Goal: Task Accomplishment & Management: Manage account settings

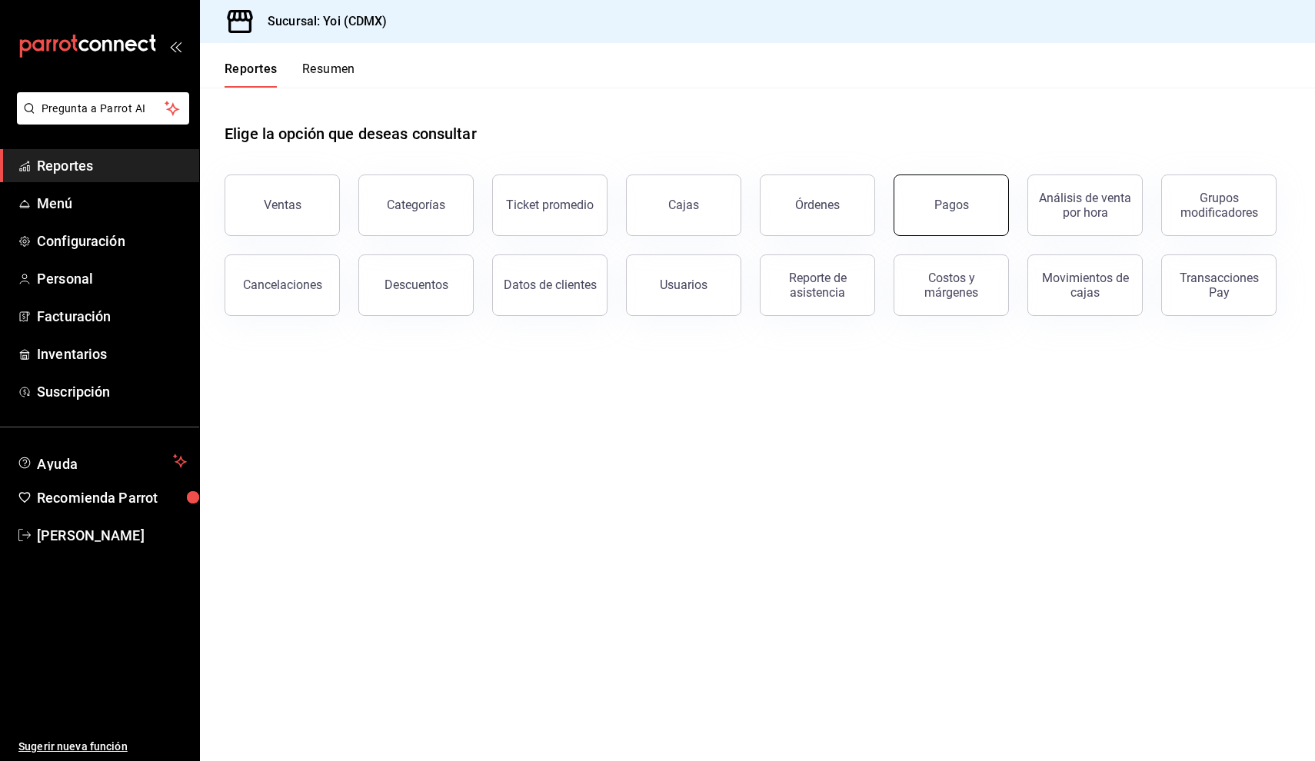
click at [970, 221] on button "Pagos" at bounding box center [951, 206] width 115 height 62
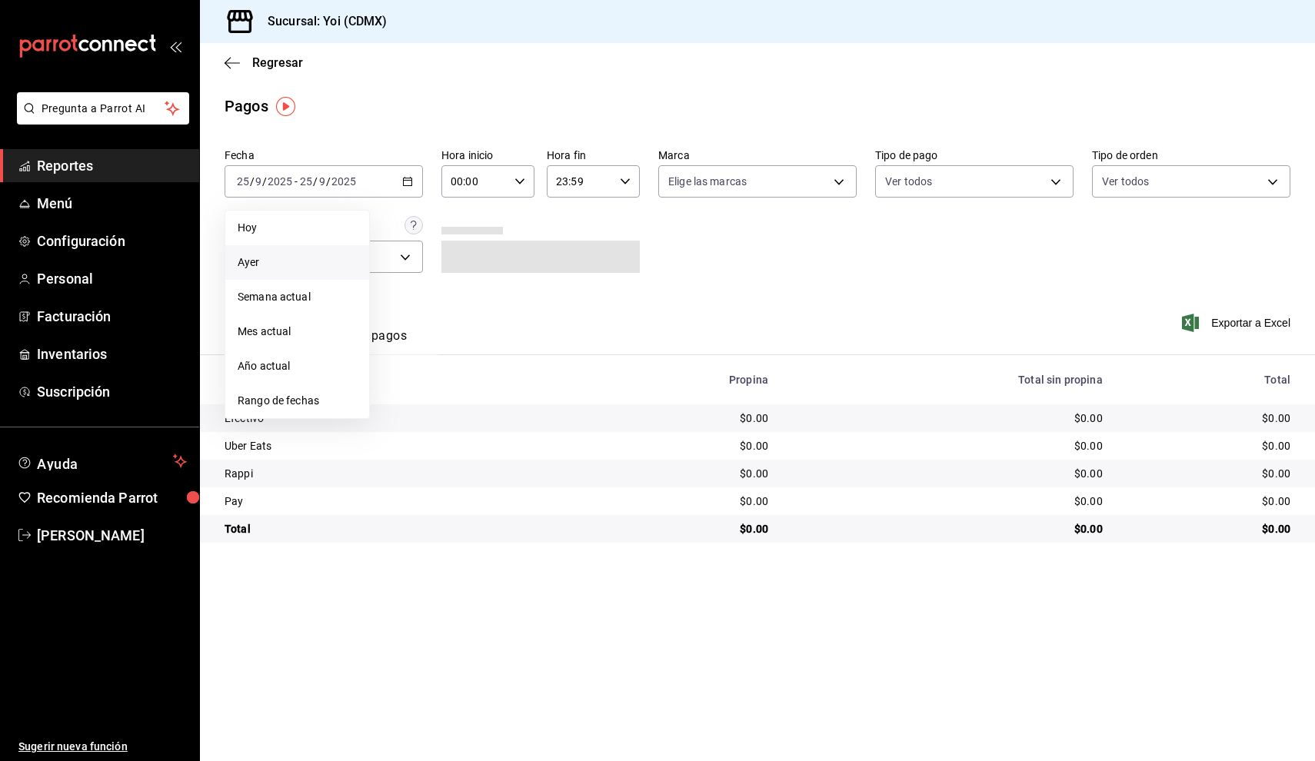
click at [321, 276] on li "Ayer" at bounding box center [297, 262] width 144 height 35
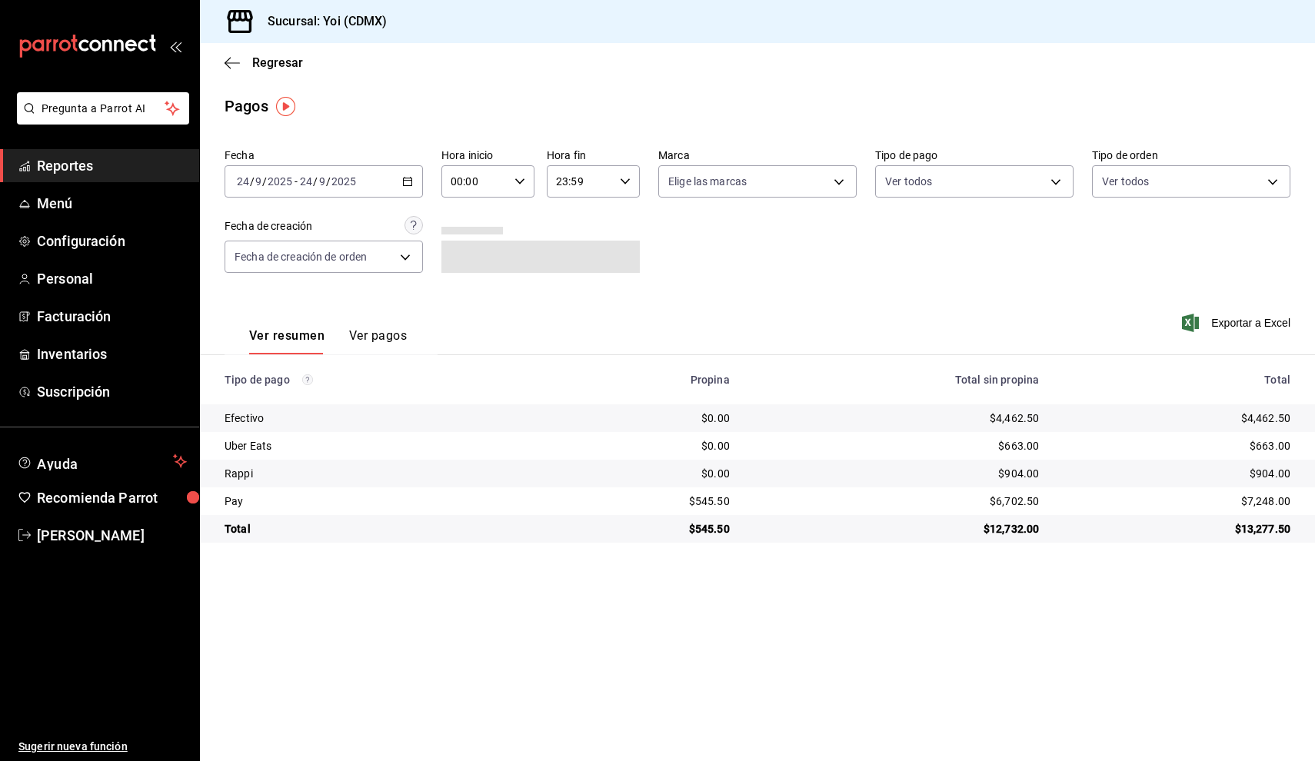
click at [369, 339] on button "Ver pagos" at bounding box center [378, 341] width 58 height 26
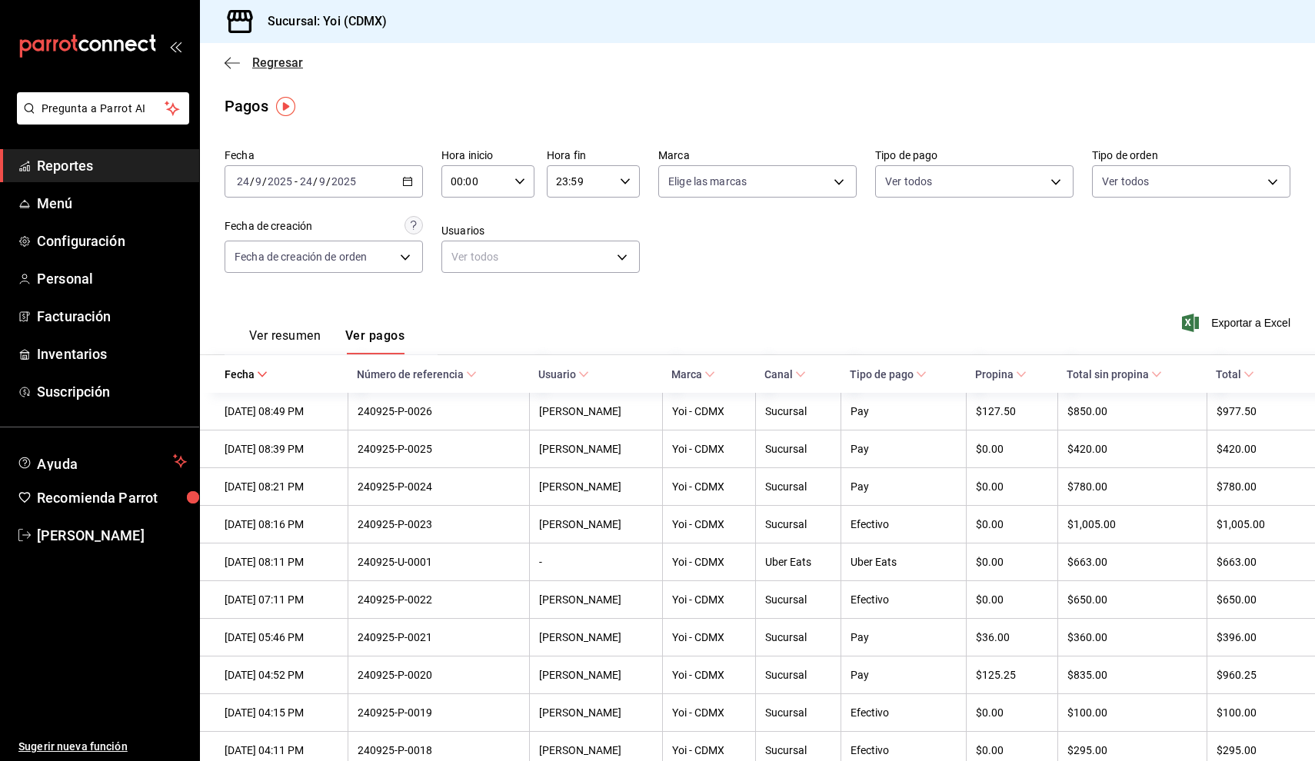
click at [227, 69] on icon "button" at bounding box center [232, 63] width 15 height 14
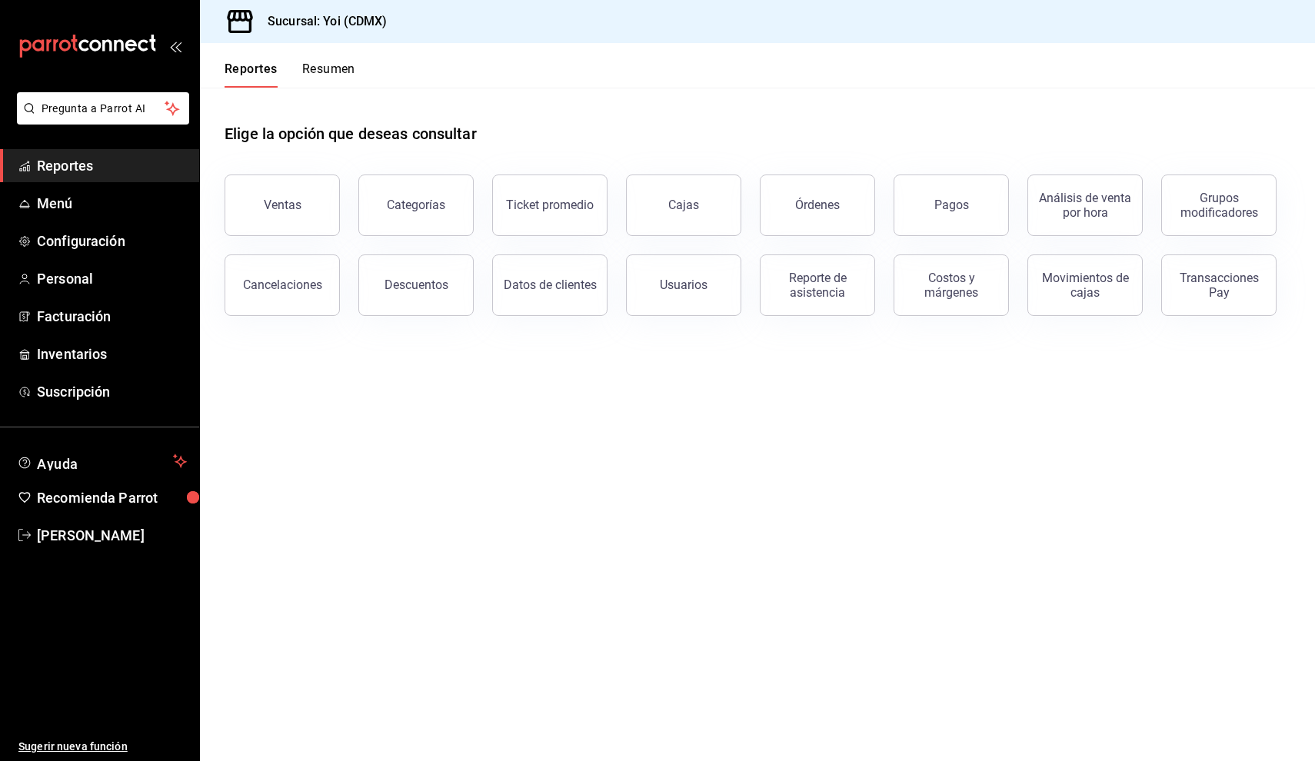
click at [328, 73] on button "Resumen" at bounding box center [328, 75] width 53 height 26
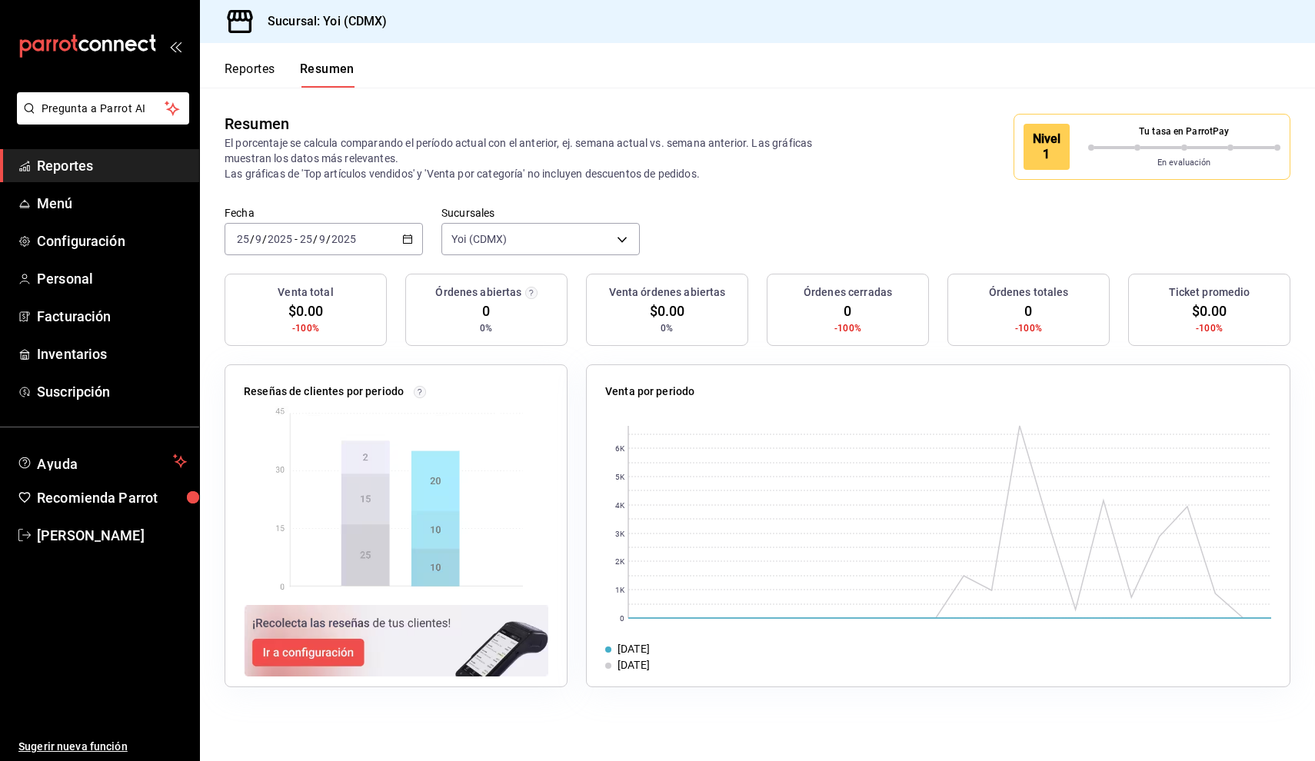
click at [1103, 152] on div "En evaluación" at bounding box center [1184, 160] width 193 height 19
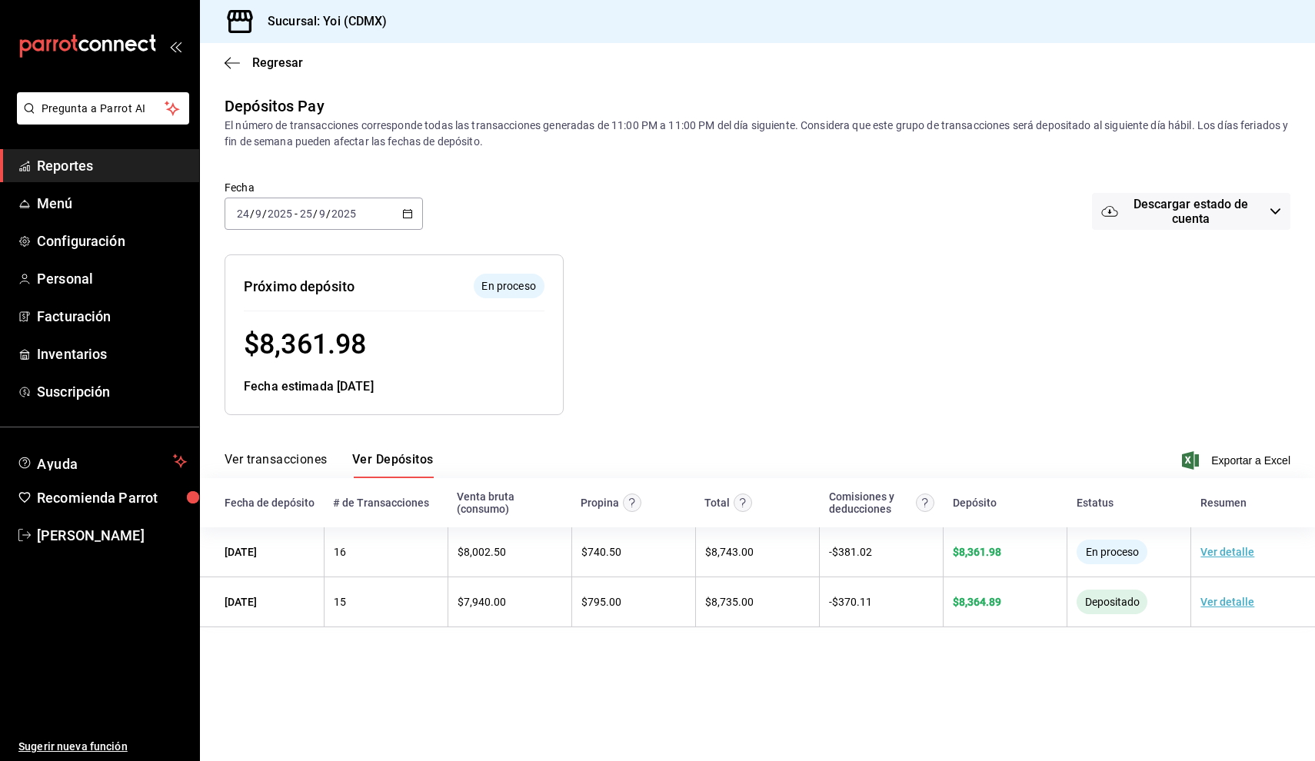
click at [308, 454] on button "Ver transacciones" at bounding box center [276, 465] width 103 height 26
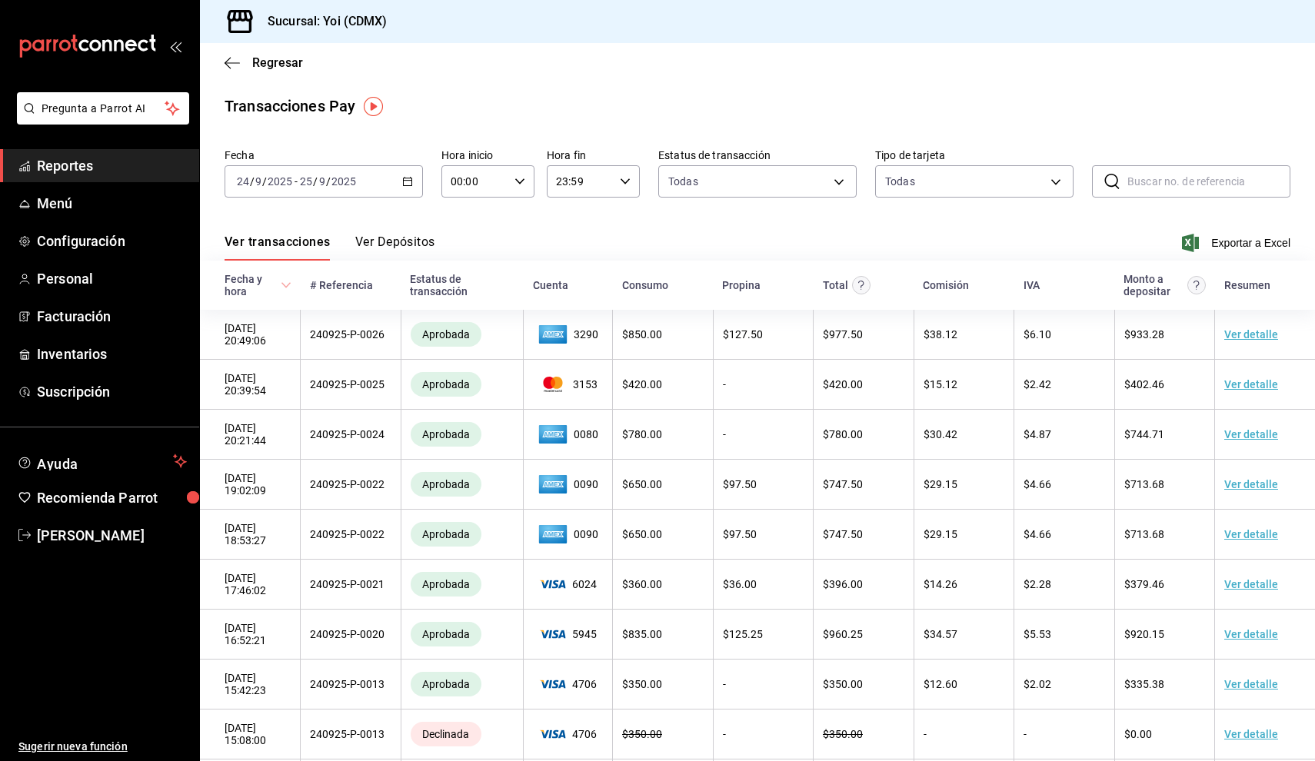
click at [418, 190] on div "2025-09-24 24 / 9 / 2025 - 2025-09-25 25 / 9 / 2025" at bounding box center [324, 181] width 198 height 32
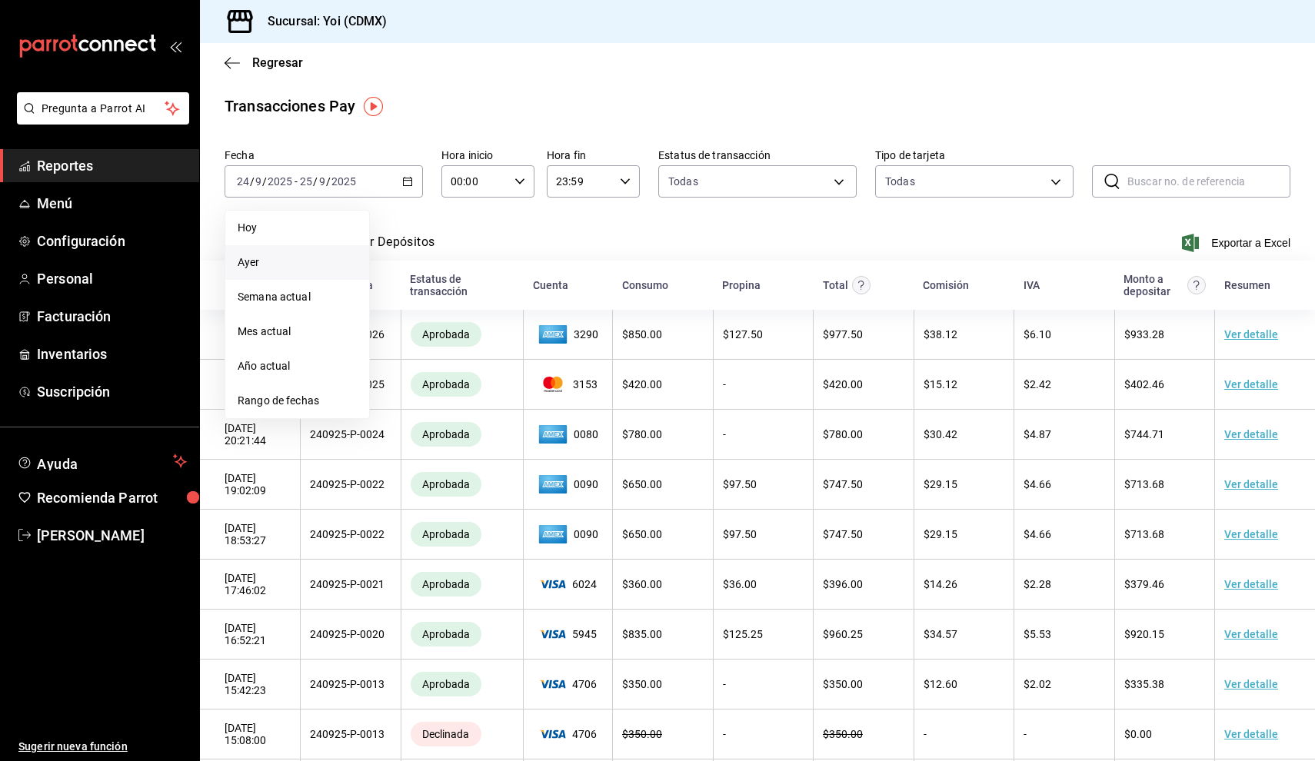
click at [284, 263] on span "Ayer" at bounding box center [297, 263] width 119 height 16
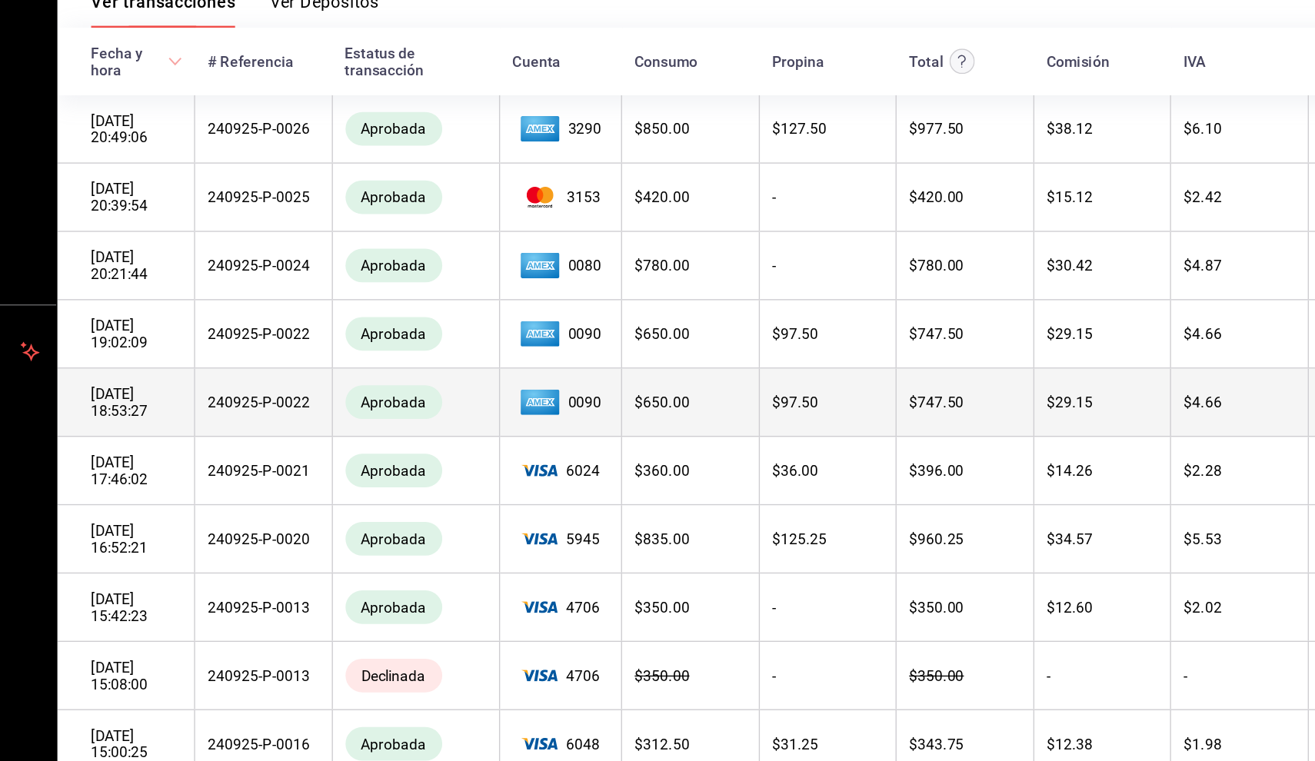
scroll to position [37, 0]
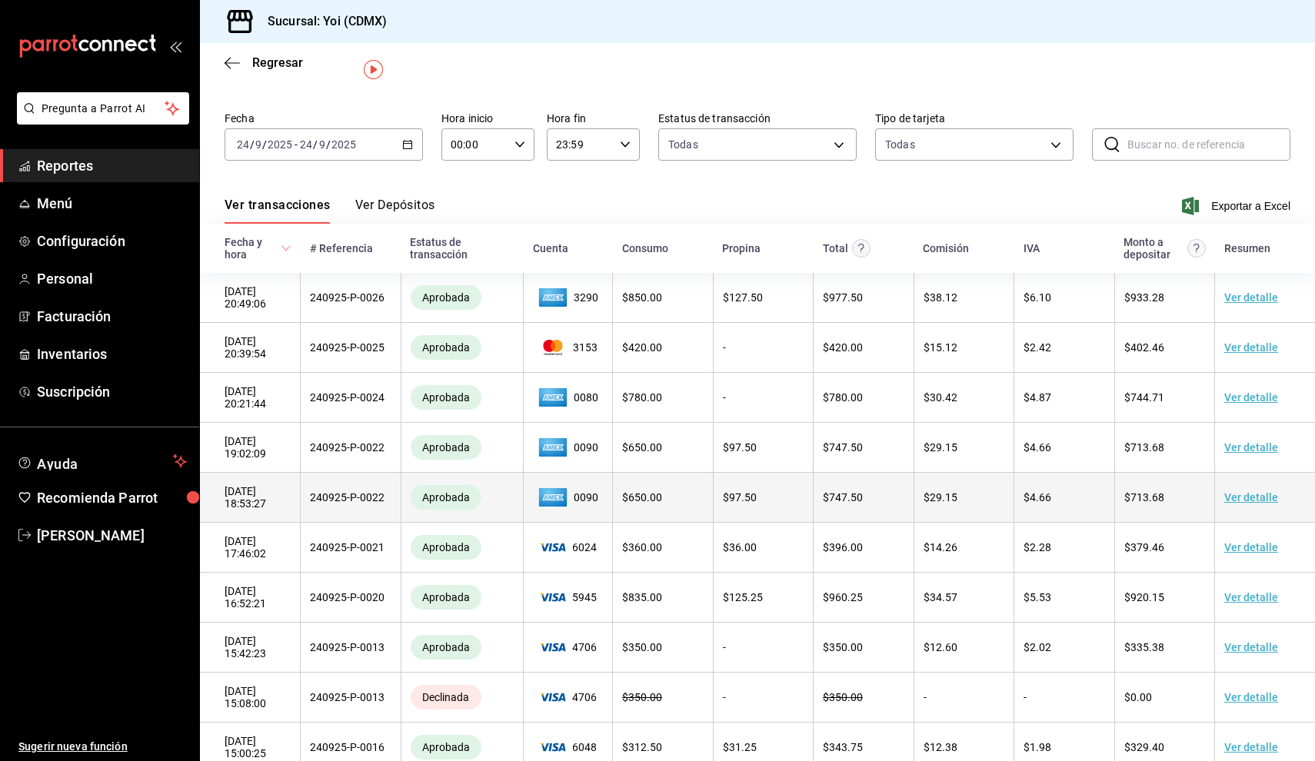
click at [1229, 496] on link "Ver detalle" at bounding box center [1251, 497] width 54 height 12
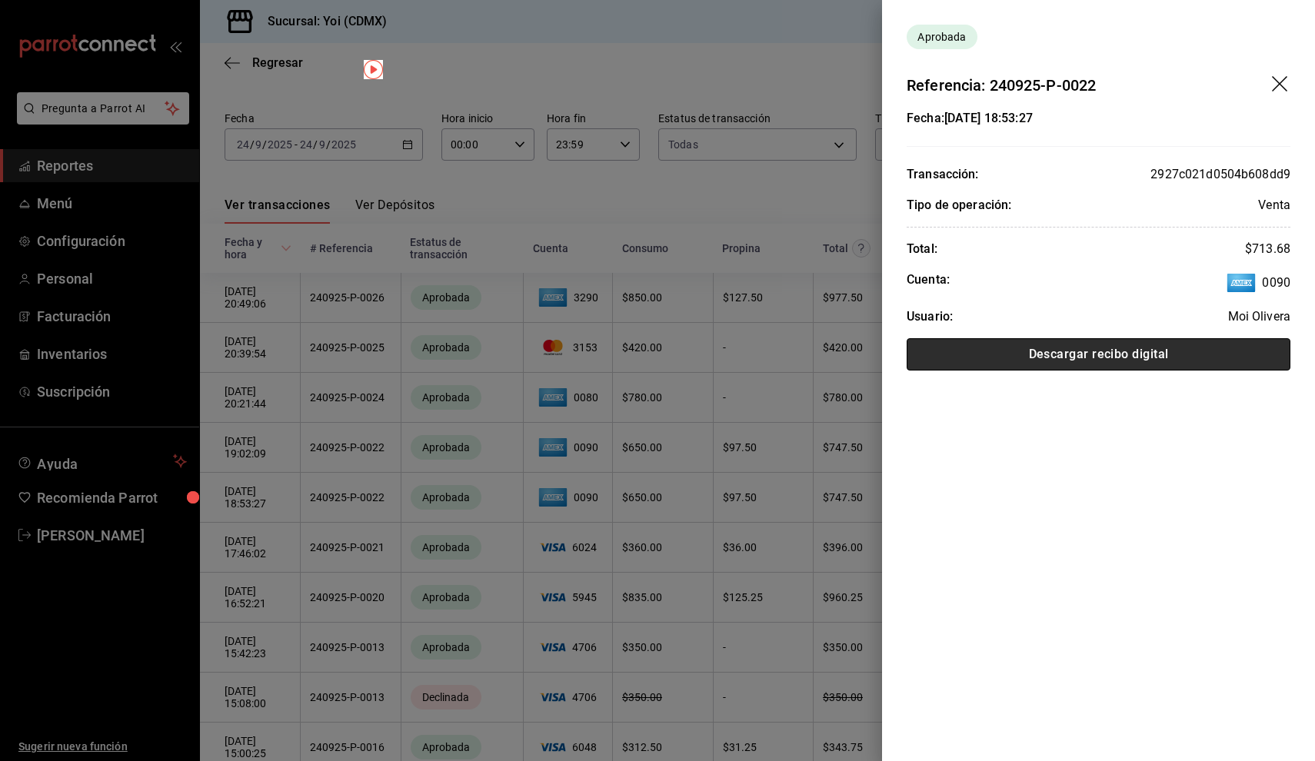
click at [1101, 365] on button "Descargar recibo digital" at bounding box center [1099, 354] width 384 height 32
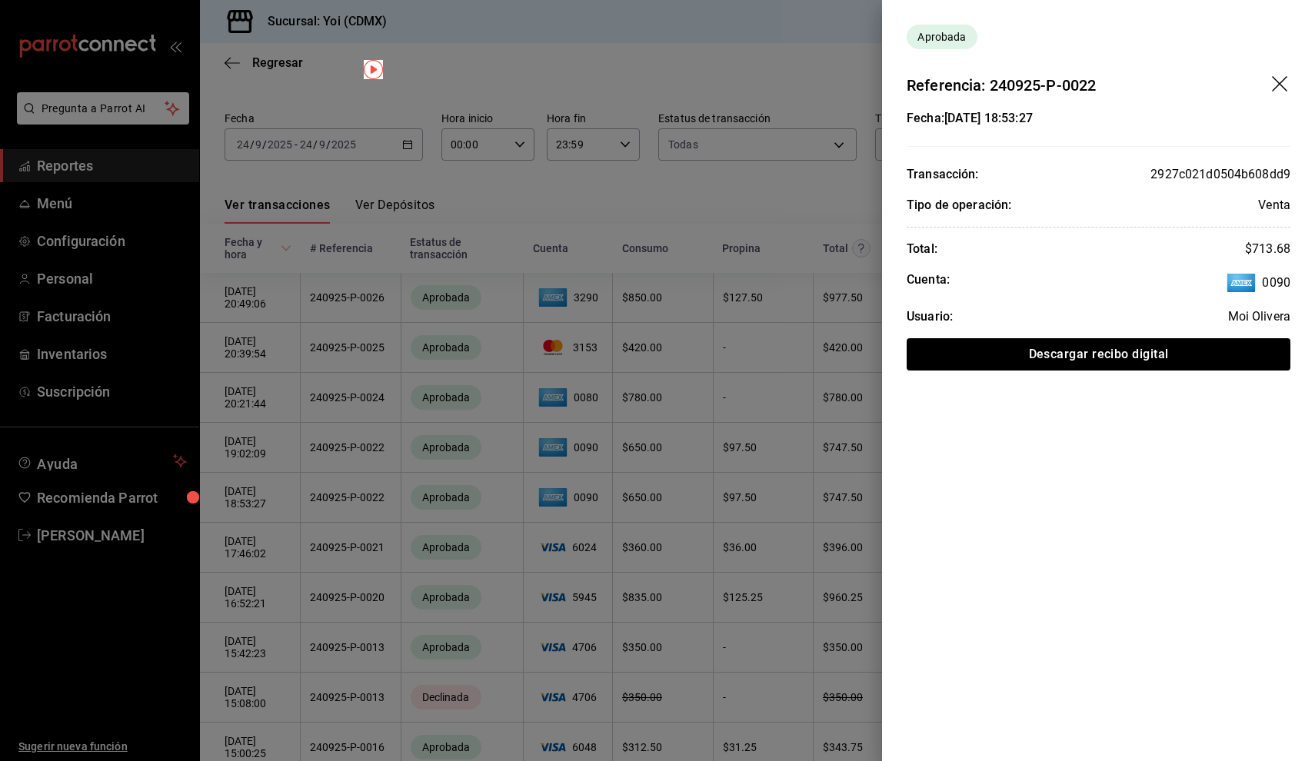
click at [646, 173] on div at bounding box center [657, 380] width 1315 height 761
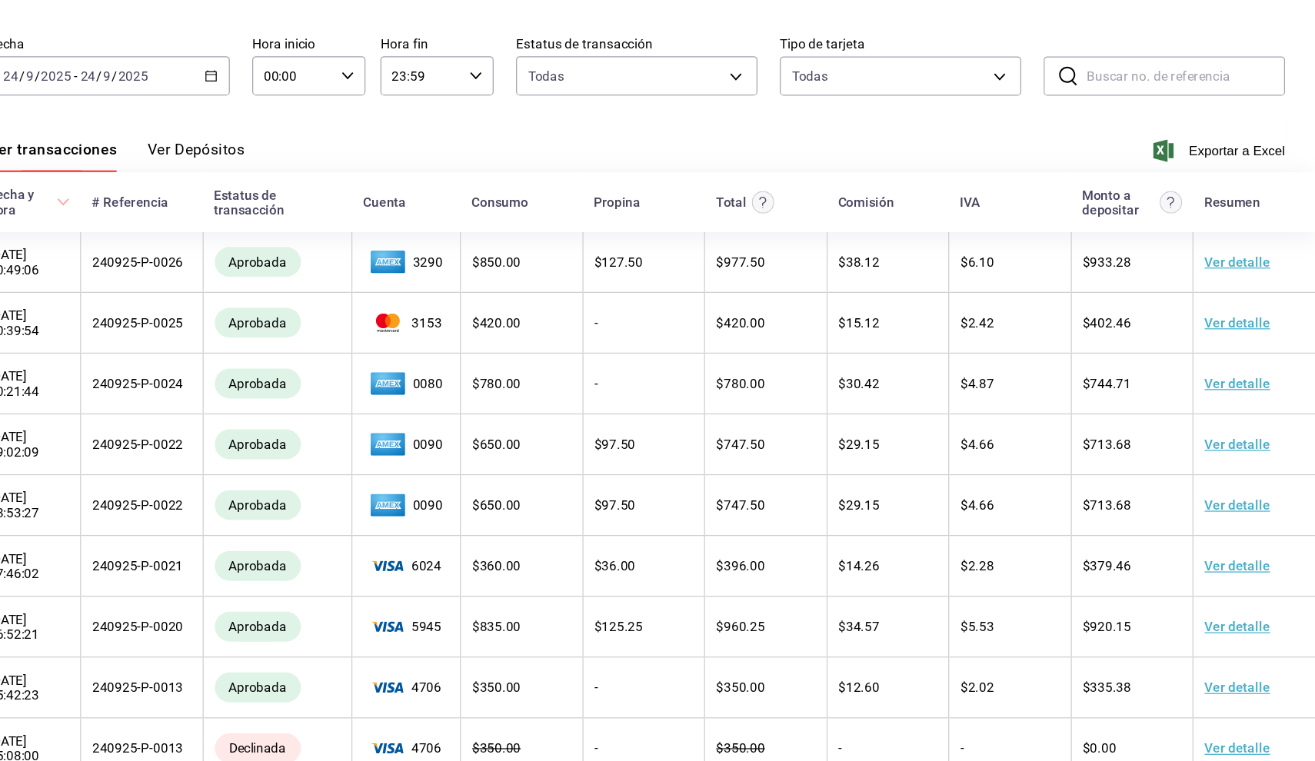
scroll to position [0, 0]
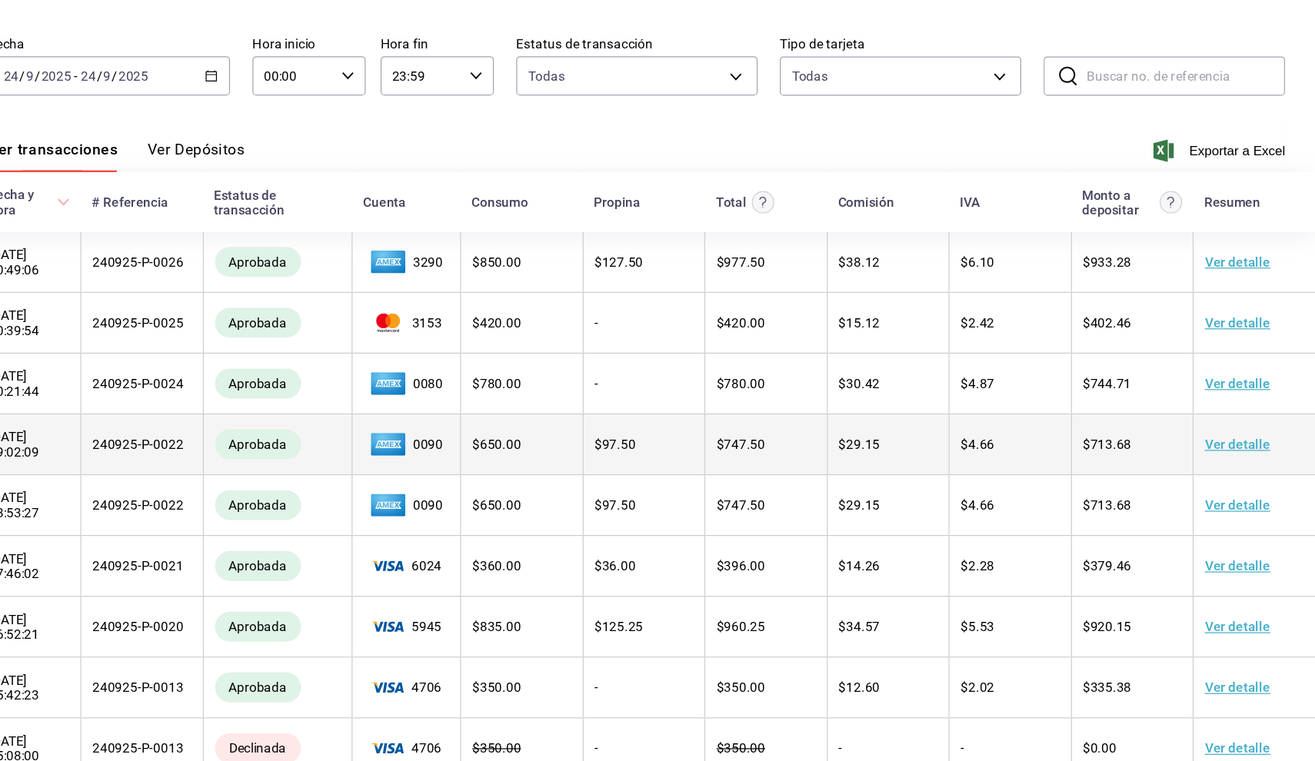
click at [1224, 441] on link "Ver detalle" at bounding box center [1251, 447] width 54 height 12
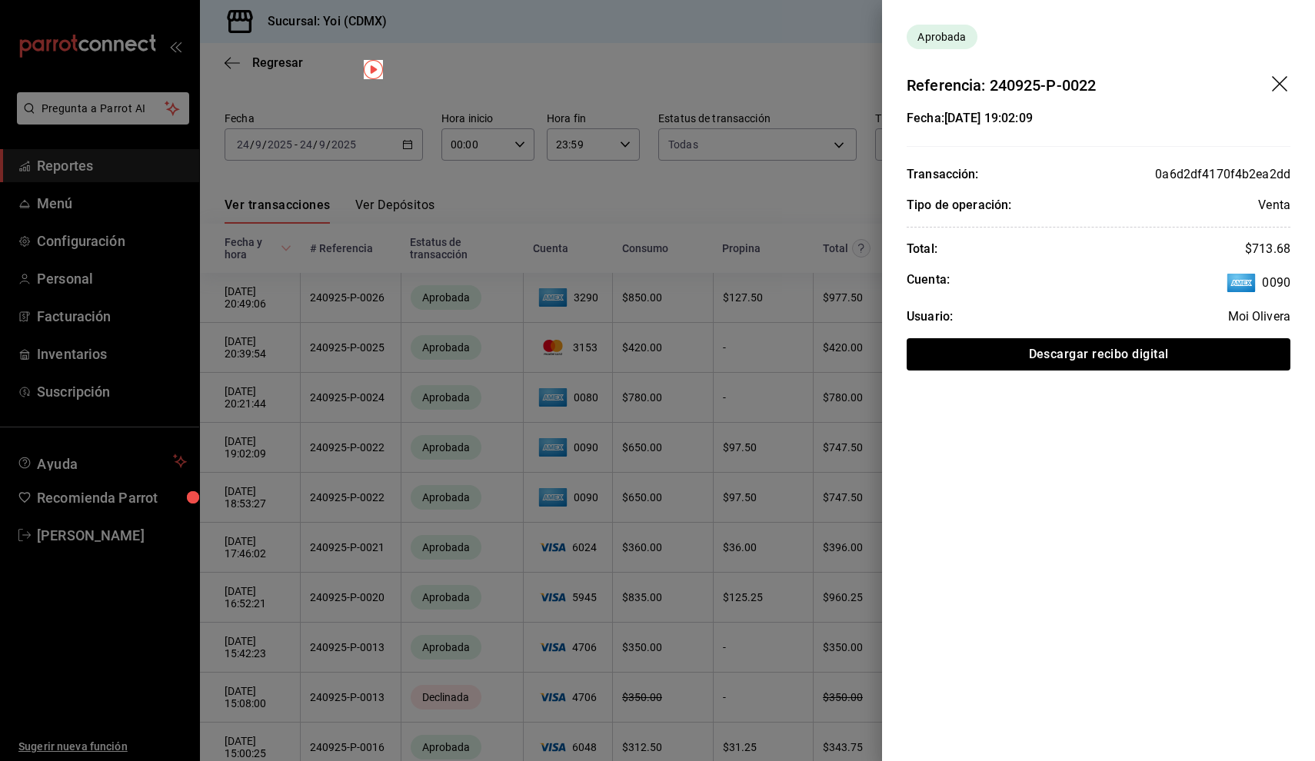
click at [1274, 86] on icon "drag" at bounding box center [1281, 85] width 18 height 18
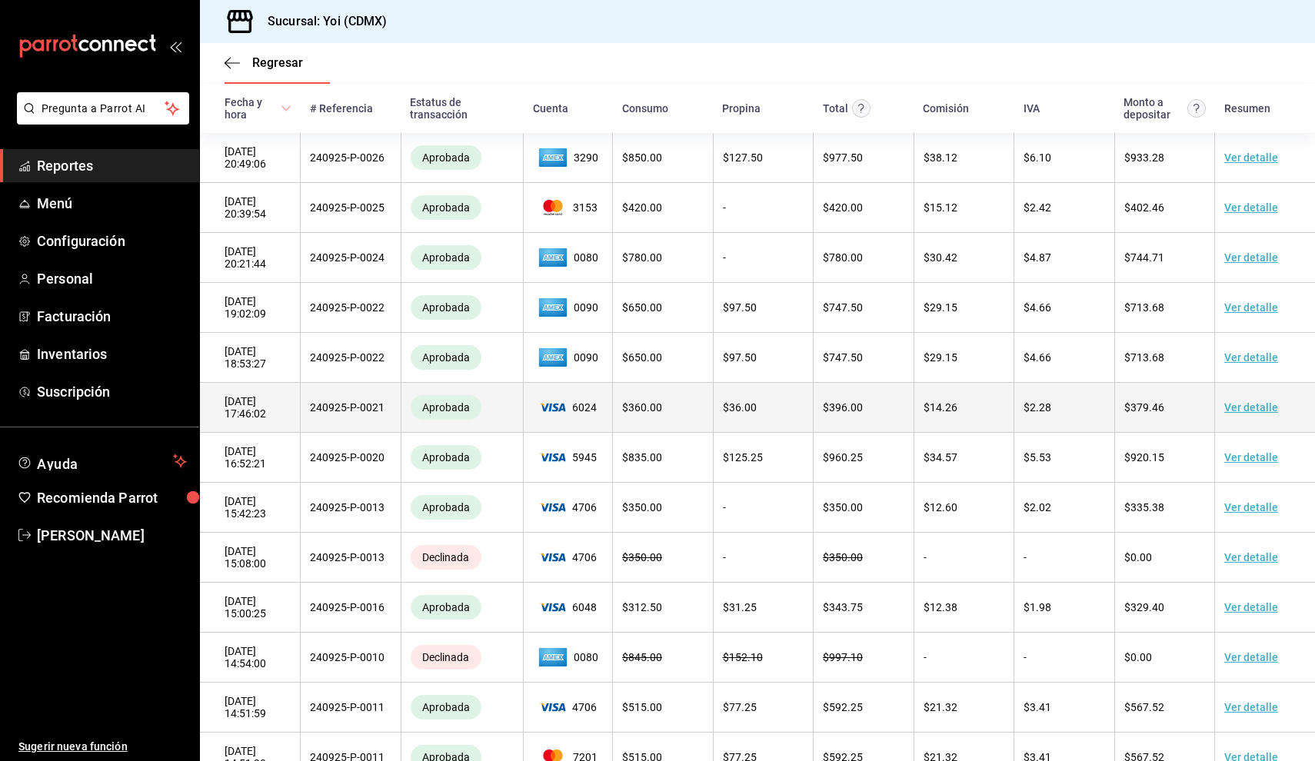
scroll to position [175, 0]
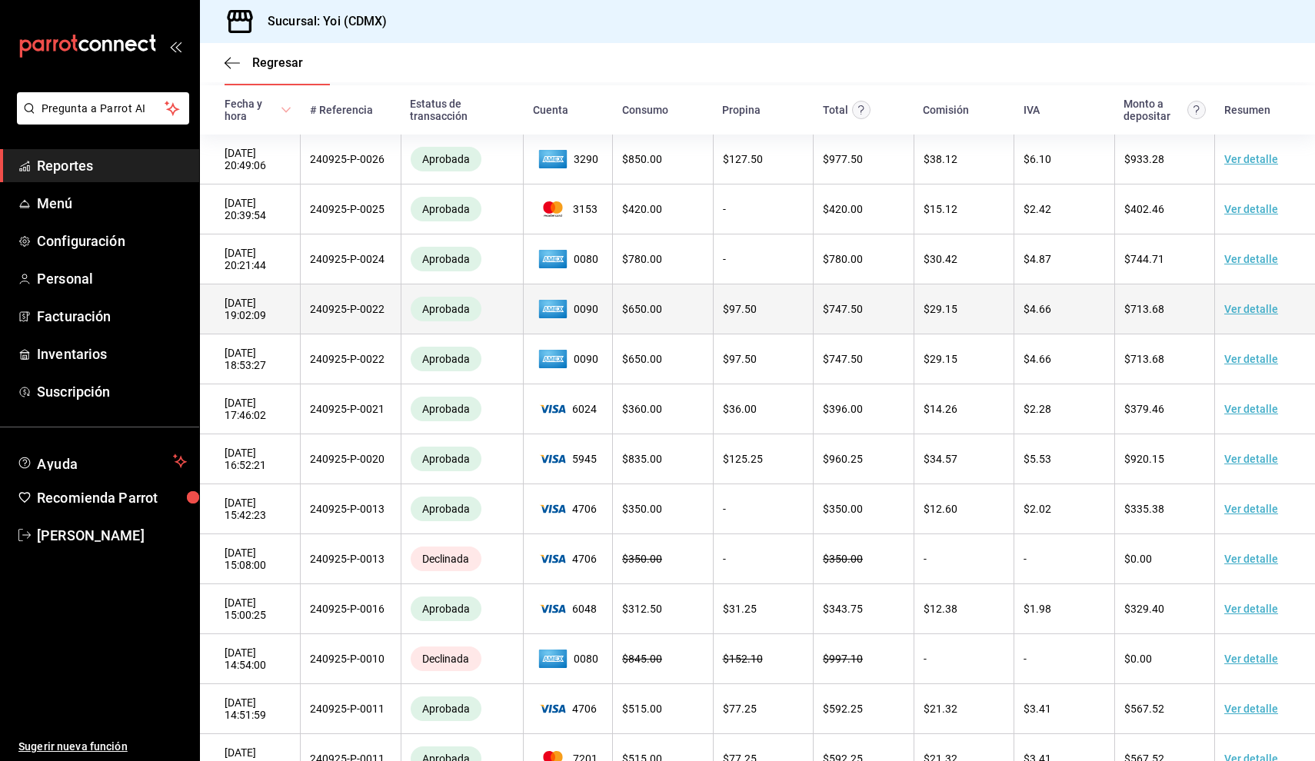
click at [572, 323] on td "0090" at bounding box center [568, 310] width 89 height 50
click at [685, 318] on td "$ 650.00" at bounding box center [663, 310] width 101 height 50
click at [1254, 291] on td "Ver detalle" at bounding box center [1265, 310] width 101 height 50
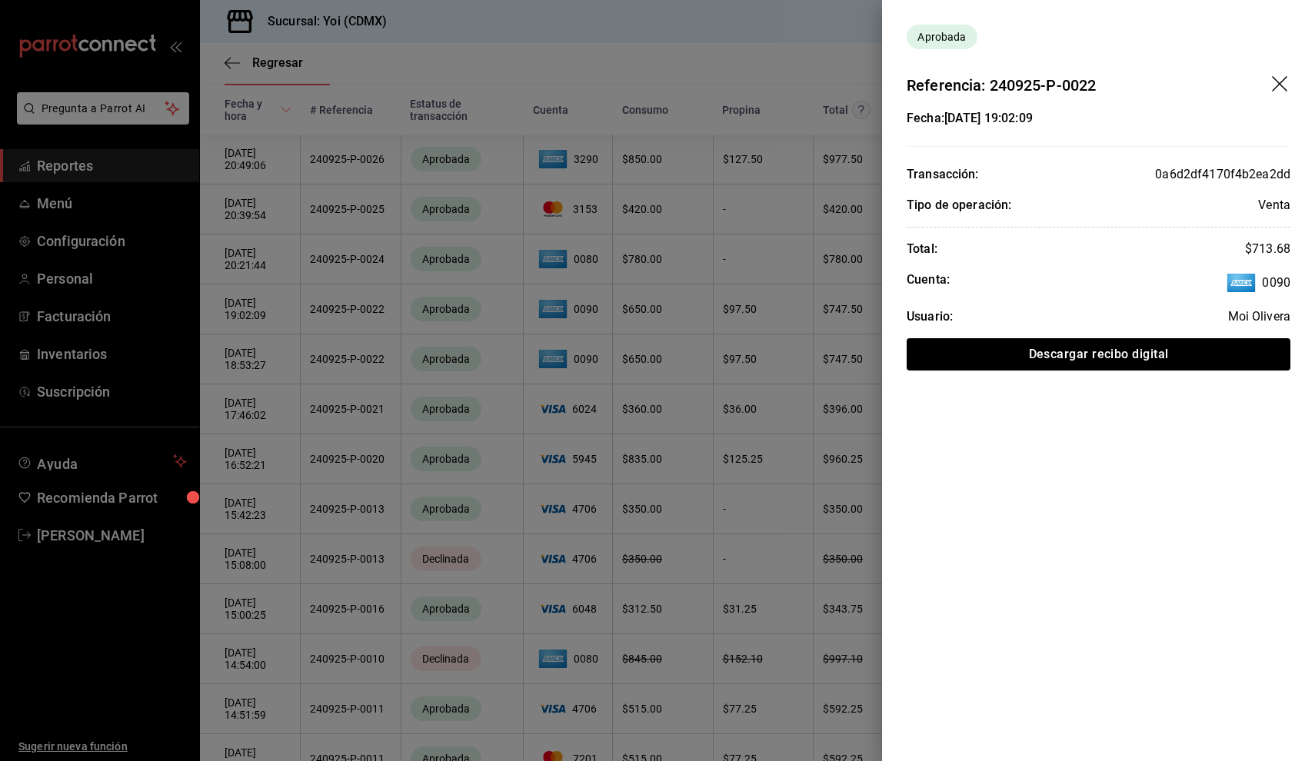
click at [1280, 82] on icon "drag" at bounding box center [1281, 85] width 18 height 18
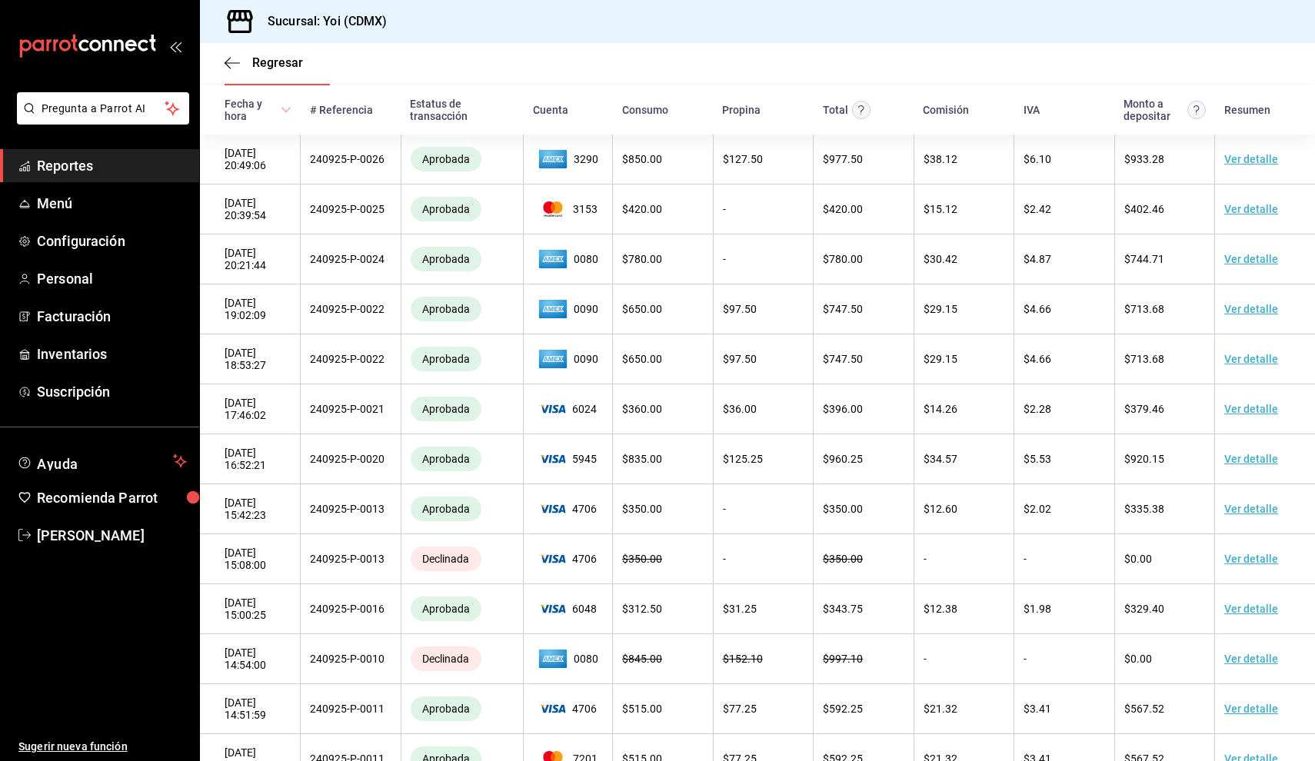
click at [132, 174] on span "Reportes" at bounding box center [112, 165] width 150 height 21
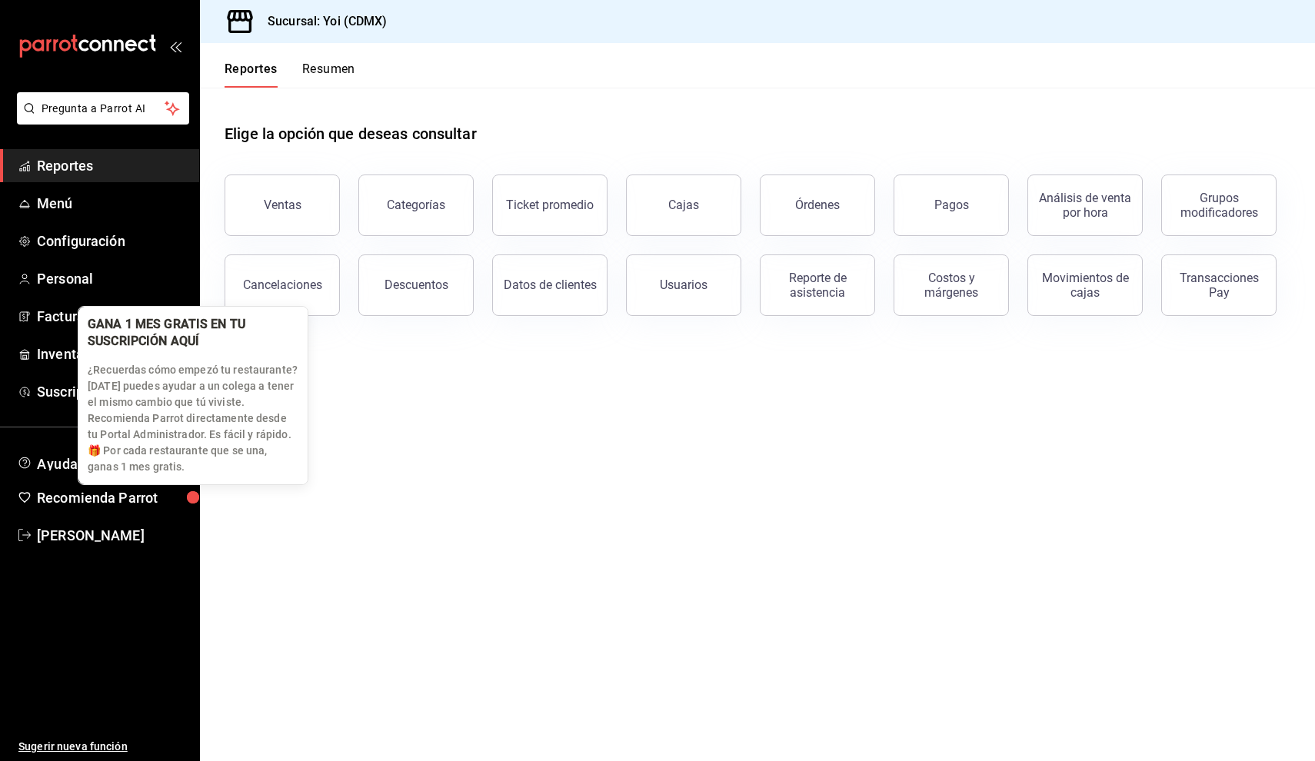
click at [148, 463] on p "¿Recuerdas cómo empezó tu restaurante? Hoy puedes ayudar a un colega a tener el…" at bounding box center [193, 418] width 211 height 113
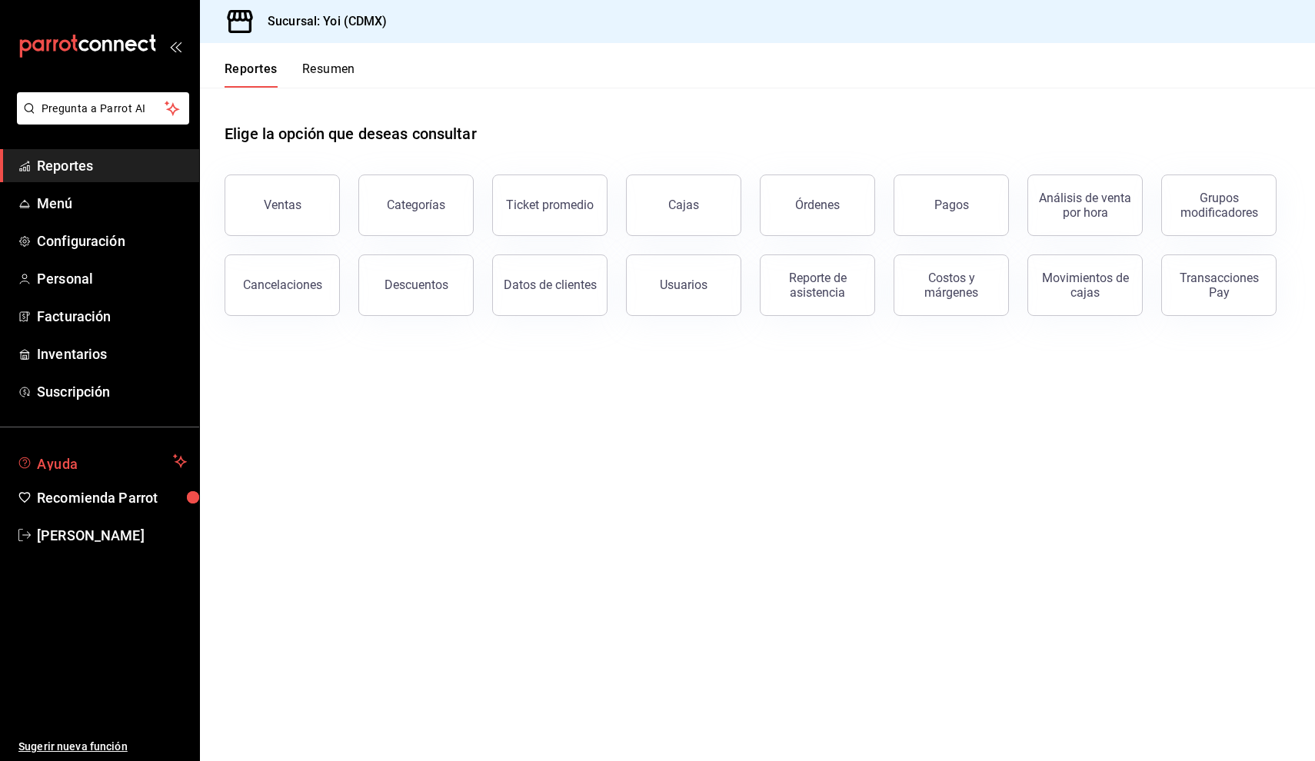
click at [105, 464] on span "Ayuda" at bounding box center [102, 461] width 130 height 18
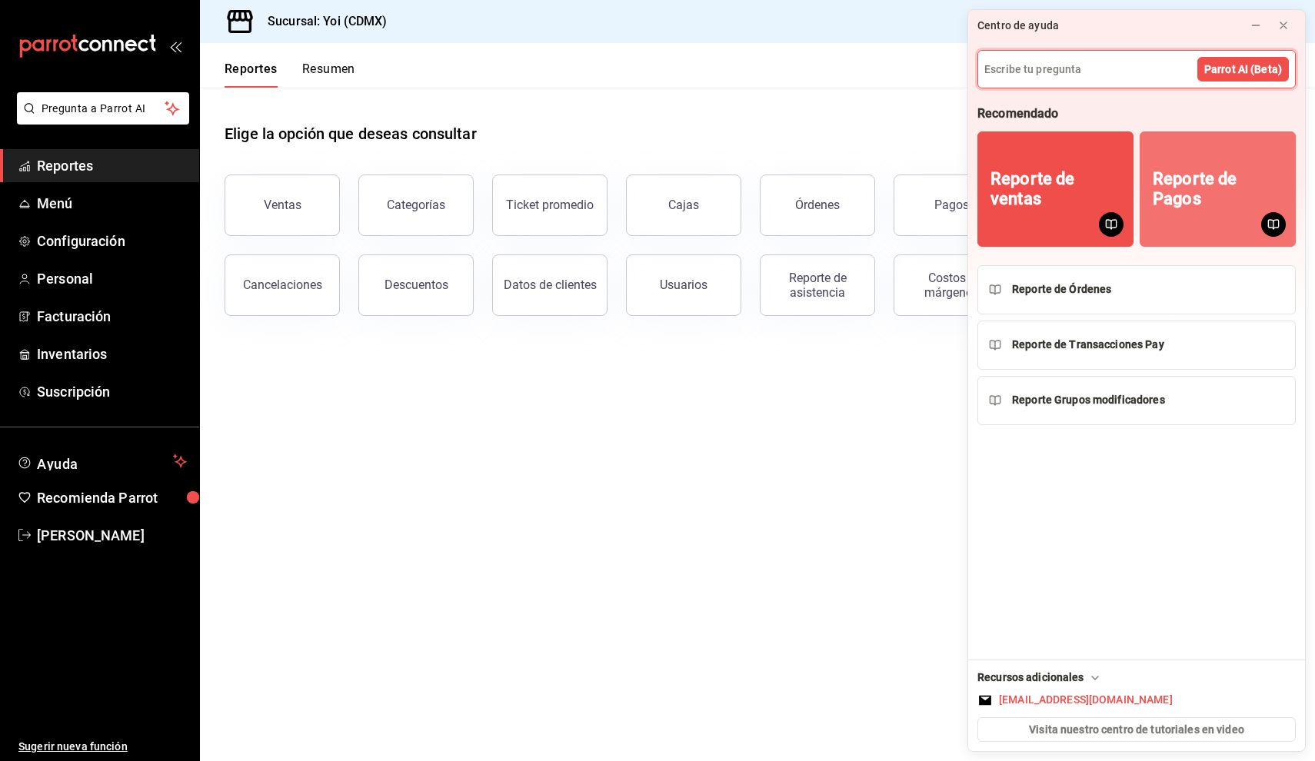
click at [1189, 235] on button "Reporte de Pagos" at bounding box center [1218, 189] width 156 height 115
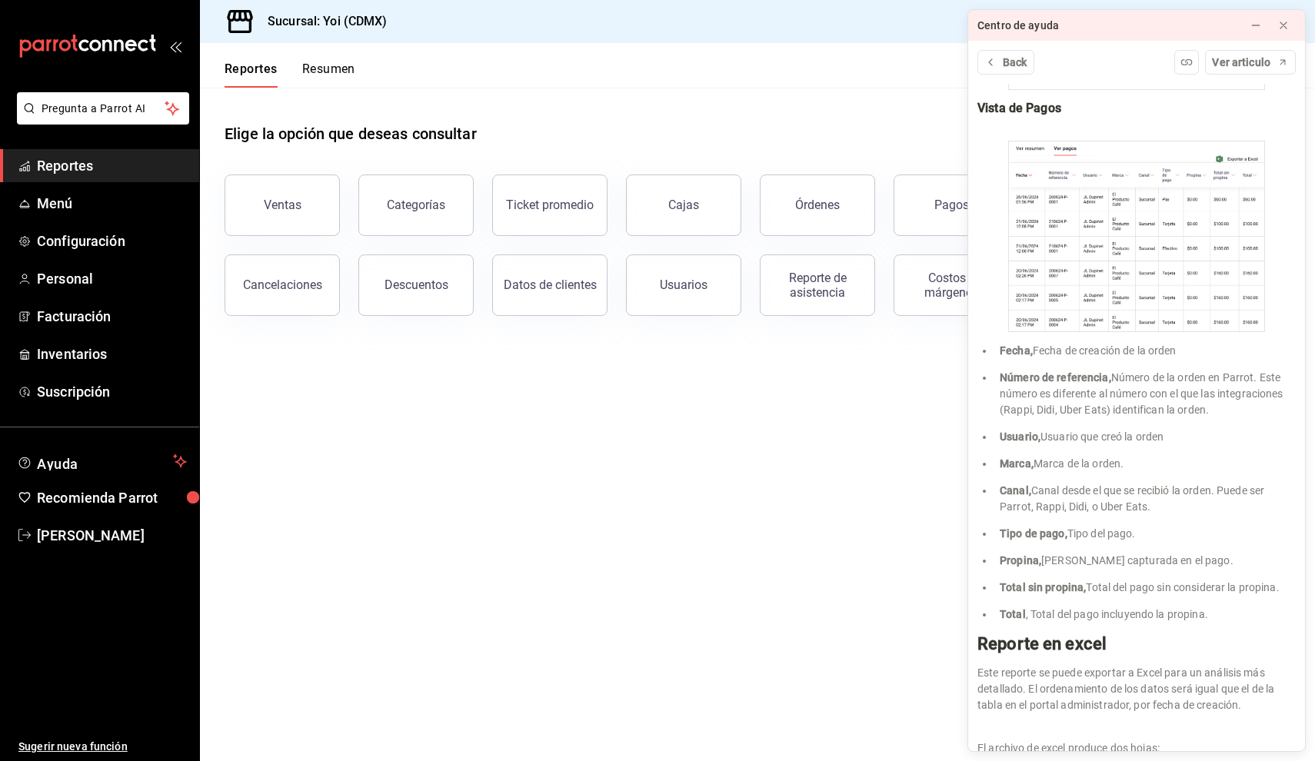
scroll to position [1570, 0]
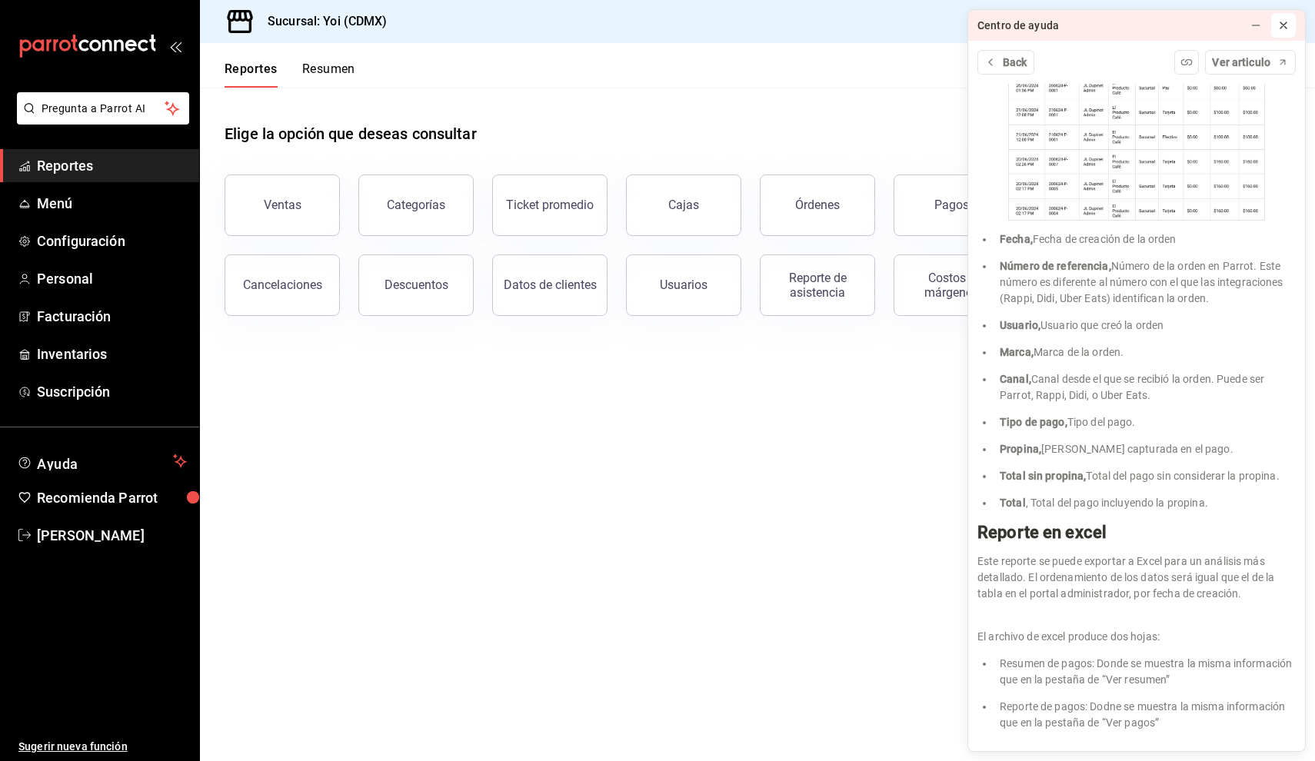
click at [1282, 30] on icon at bounding box center [1283, 25] width 12 height 12
